Goal: Task Accomplishment & Management: Complete application form

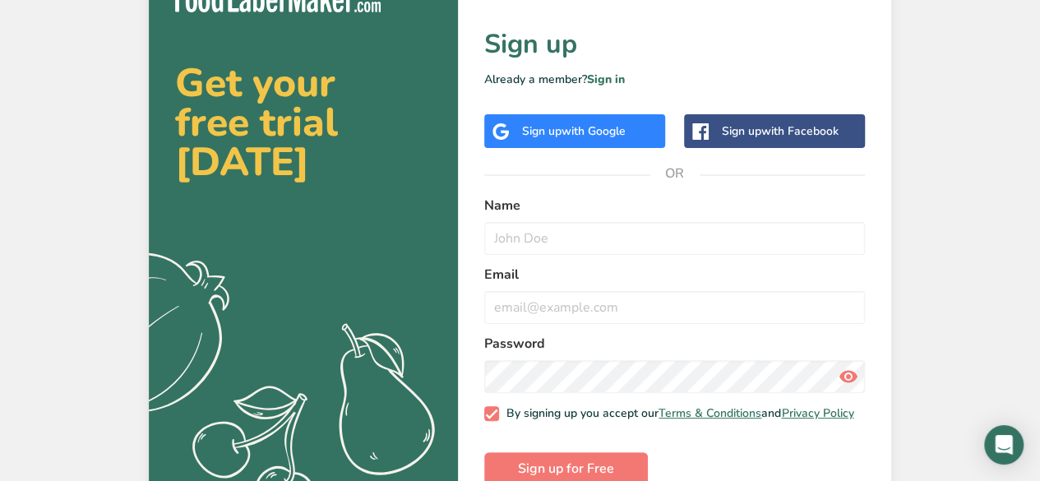
scroll to position [71, 0]
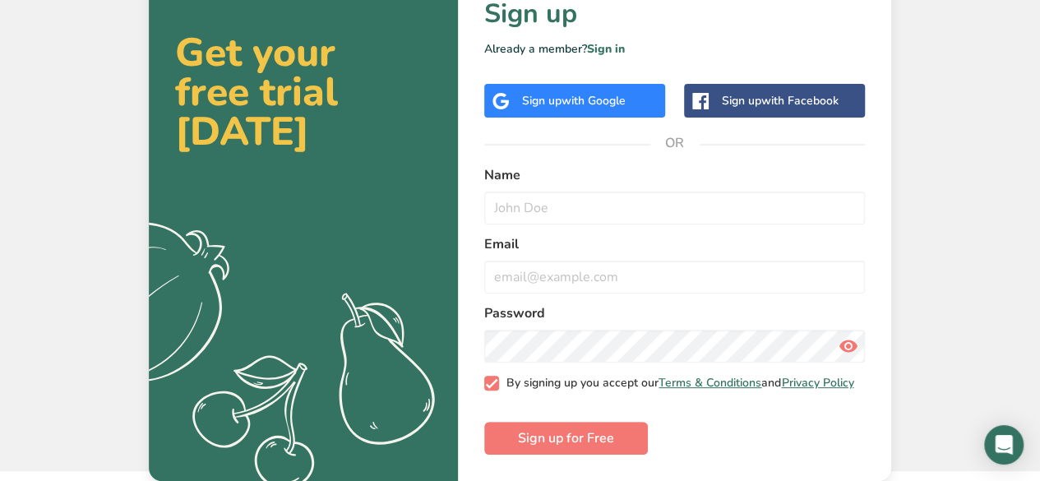
click at [492, 379] on span at bounding box center [491, 383] width 15 height 15
click at [492, 379] on input "By signing up you accept our Terms & Conditions and Privacy Policy" at bounding box center [489, 382] width 11 height 11
checkbox input "false"
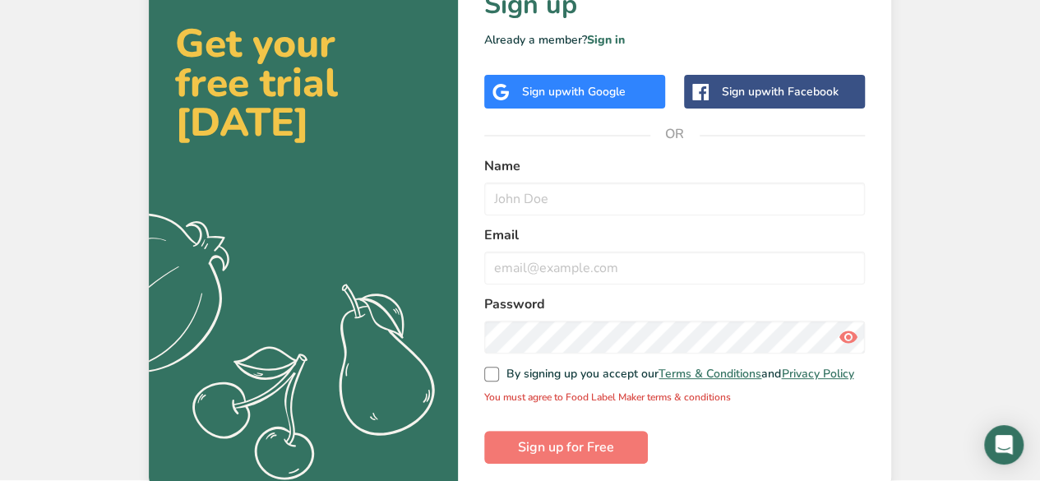
click at [603, 100] on div "Sign up with Google" at bounding box center [574, 91] width 104 height 17
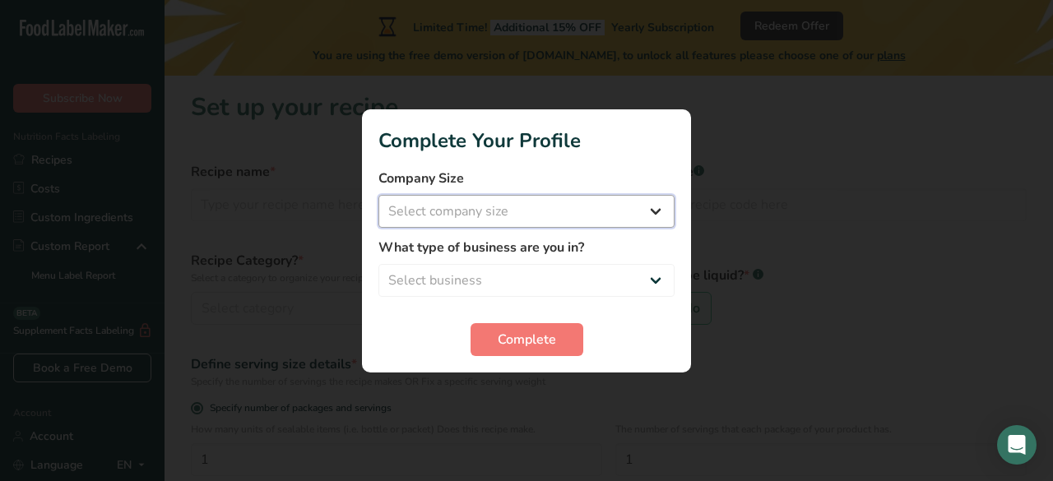
click at [509, 215] on select "Select company size Fewer than 10 Employees 10 to 50 Employees 51 to 500 Employ…" at bounding box center [526, 211] width 296 height 33
select select "3"
click at [378, 195] on select "Select company size Fewer than 10 Employees 10 to 50 Employees 51 to 500 Employ…" at bounding box center [526, 211] width 296 height 33
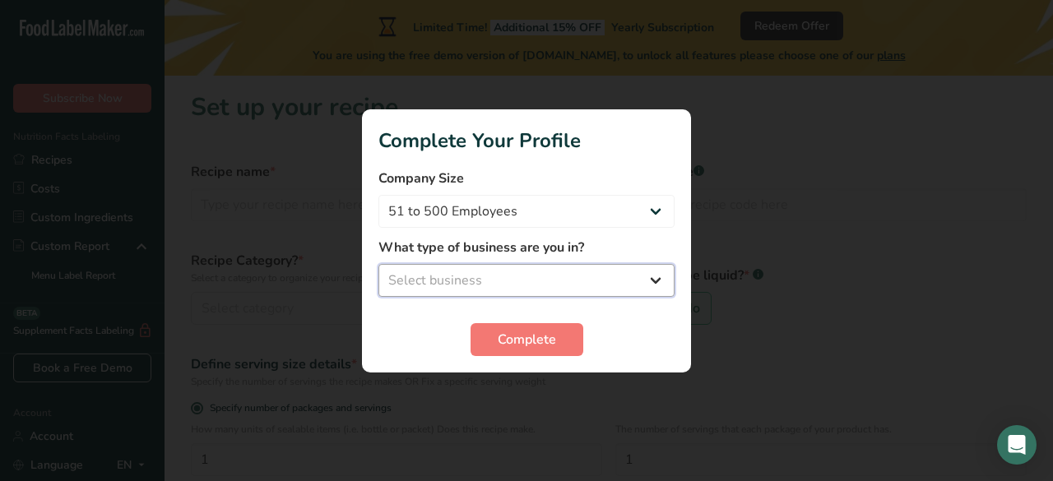
click at [515, 287] on select "Select business Packaged Food Manufacturer Restaurant & Cafe Bakery Meal Plans …" at bounding box center [526, 280] width 296 height 33
select select "1"
click at [378, 264] on select "Select business Packaged Food Manufacturer Restaurant & Cafe Bakery Meal Plans …" at bounding box center [526, 280] width 296 height 33
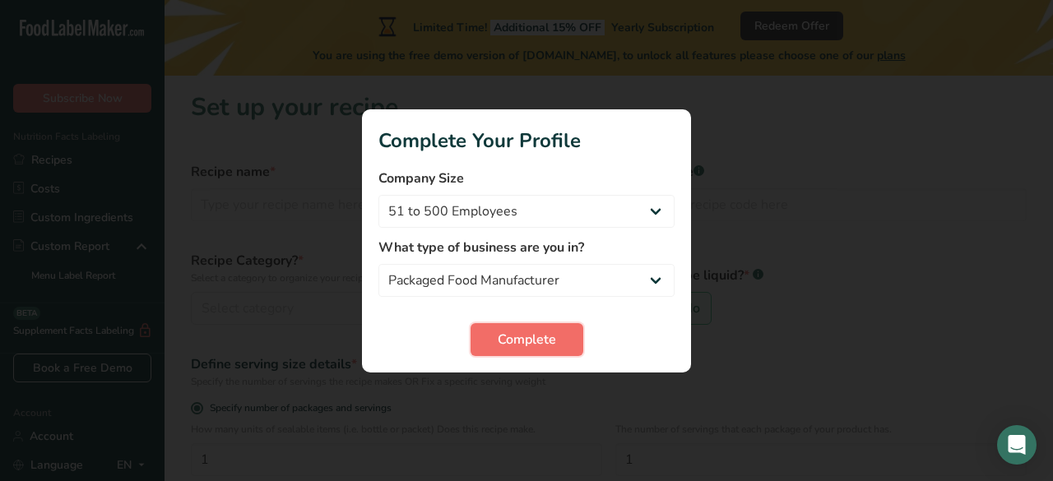
click at [536, 334] on span "Complete" at bounding box center [527, 340] width 58 height 20
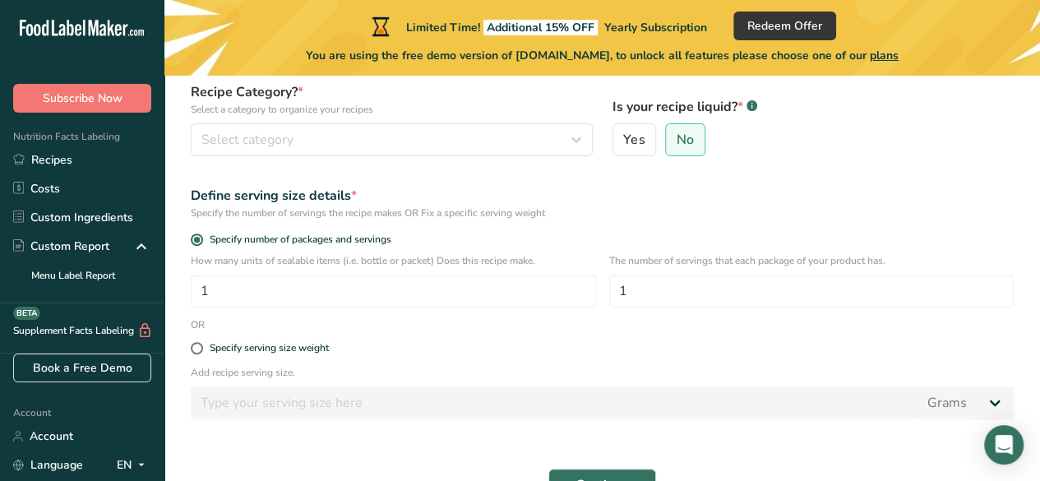
scroll to position [268, 0]
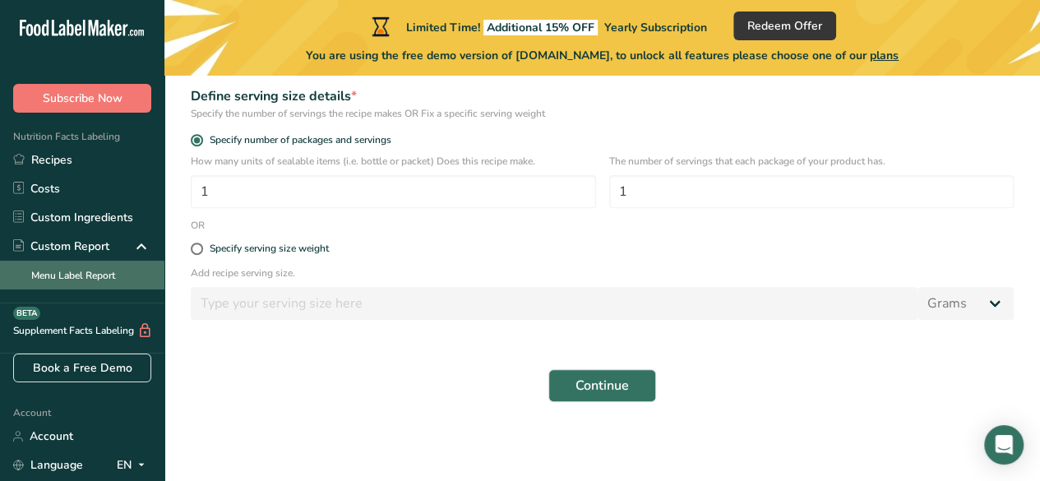
click at [100, 274] on link "Menu Label Report" at bounding box center [82, 275] width 164 height 29
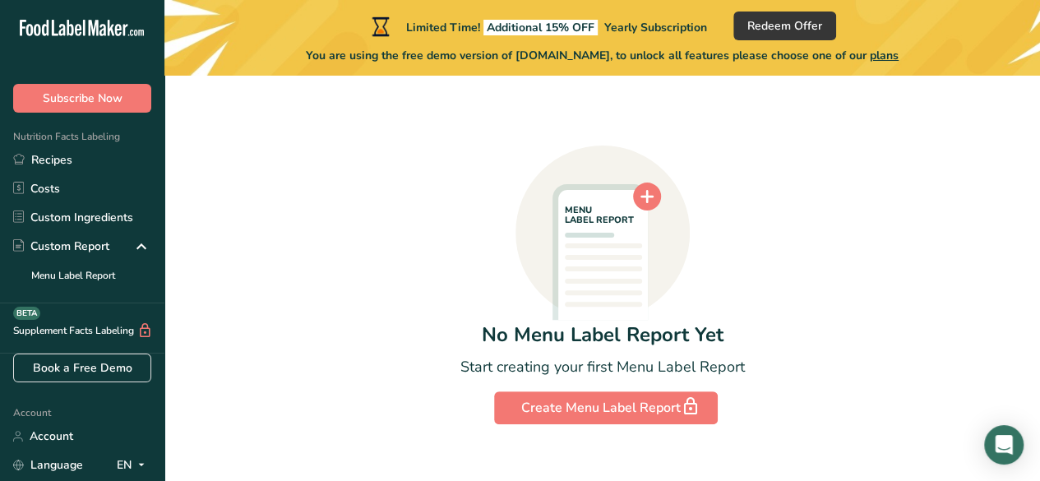
scroll to position [125, 0]
